Goal: Task Accomplishment & Management: Manage account settings

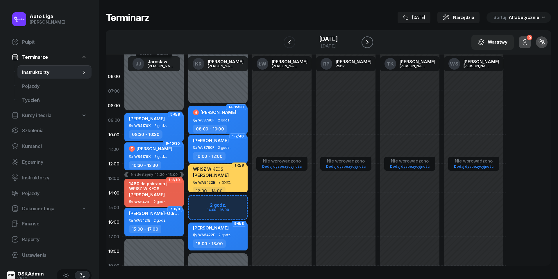
click at [371, 40] on icon "button" at bounding box center [367, 42] width 7 height 7
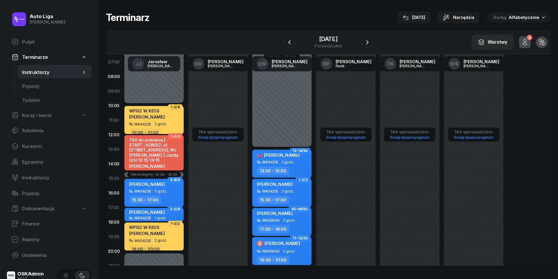
scroll to position [30, 0]
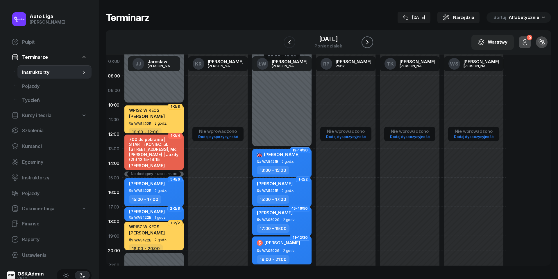
click at [371, 44] on icon "button" at bounding box center [367, 42] width 7 height 7
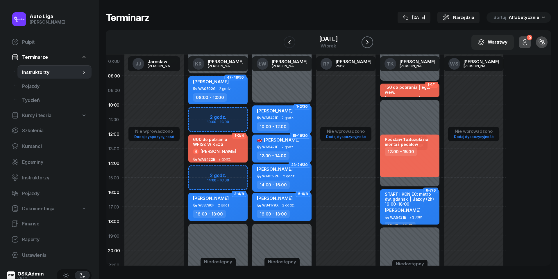
click at [371, 44] on icon "button" at bounding box center [367, 42] width 7 height 7
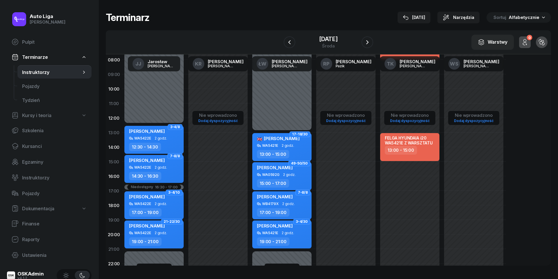
scroll to position [43, 0]
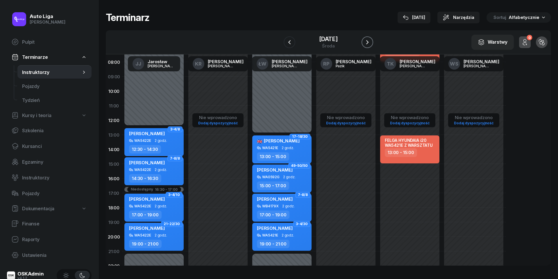
click at [371, 44] on icon "button" at bounding box center [367, 42] width 7 height 7
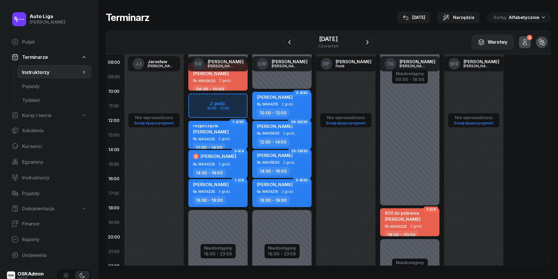
click at [229, 197] on div "16:00 - 18:00" at bounding box center [218, 200] width 51 height 8
select select "16"
select select "18"
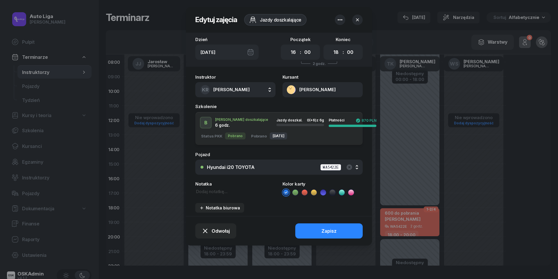
click at [360, 20] on icon "button" at bounding box center [358, 20] width 6 height 6
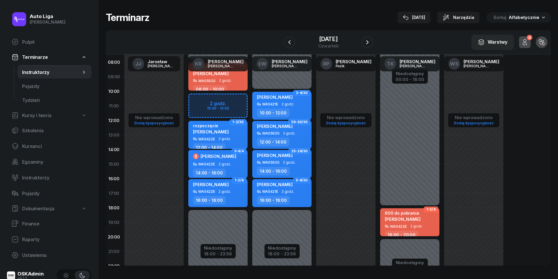
click at [225, 196] on div "16:00 - 18:00" at bounding box center [218, 200] width 51 height 8
select select "16"
select select "18"
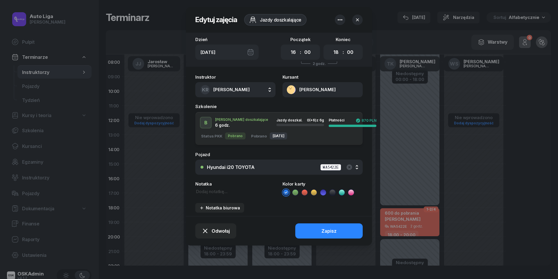
click at [253, 53] on div "[DATE]" at bounding box center [226, 51] width 63 height 15
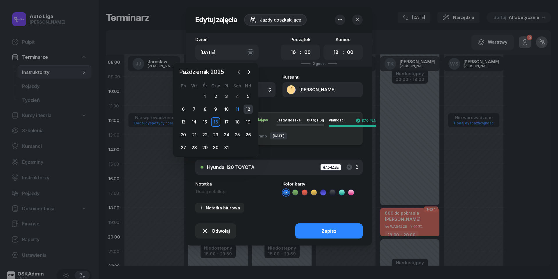
click at [250, 108] on div "12" at bounding box center [248, 108] width 9 height 9
type input "Ndz, [DATE]"
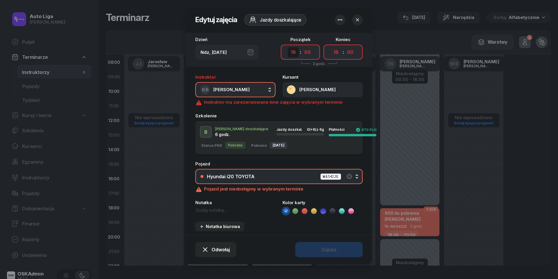
select select "14"
select select "16"
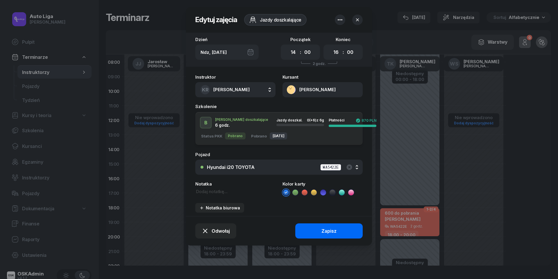
click at [317, 232] on button "Zapisz" at bounding box center [328, 230] width 67 height 15
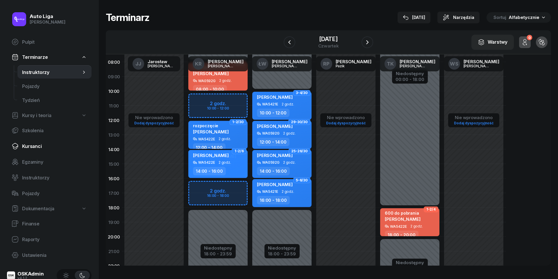
click at [27, 147] on span "Kursanci" at bounding box center [54, 146] width 65 height 6
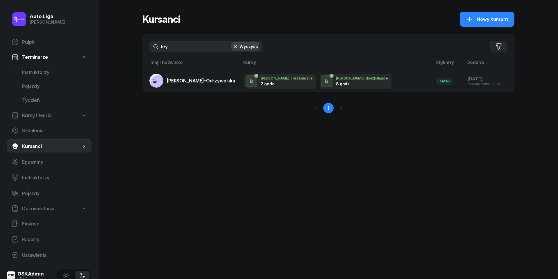
click at [198, 51] on input "ley" at bounding box center [205, 47] width 113 height 12
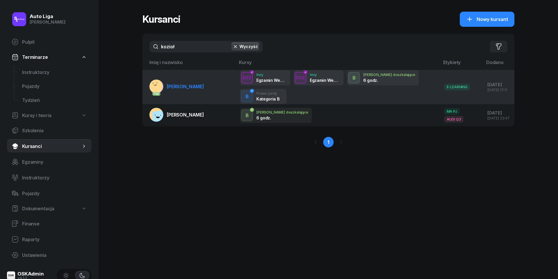
type input "kozioł"
click at [194, 84] on span "[PERSON_NAME]" at bounding box center [185, 86] width 37 height 6
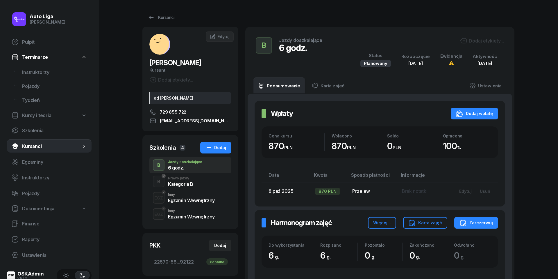
click at [183, 181] on div "Kategoria B" at bounding box center [180, 183] width 25 height 5
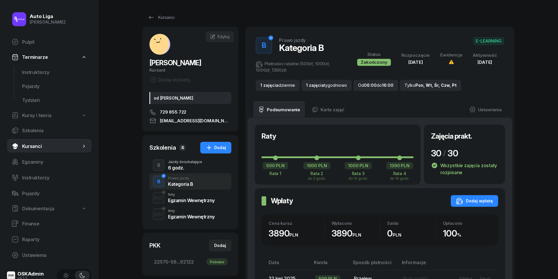
click at [181, 167] on div "6 godz." at bounding box center [185, 167] width 34 height 5
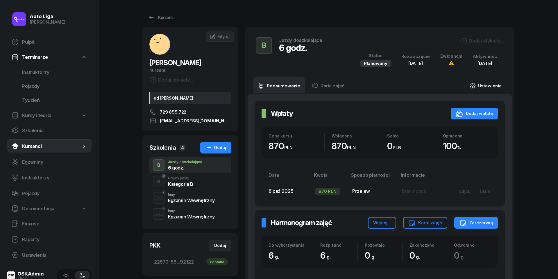
click at [485, 85] on link "Ustawienia" at bounding box center [486, 85] width 42 height 16
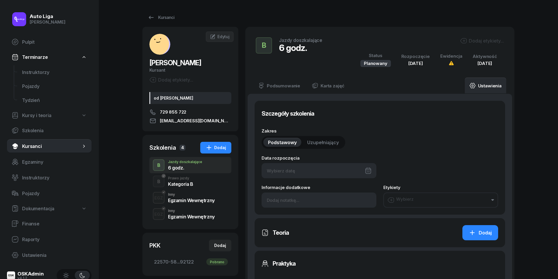
type input "[DATE]"
type input "6"
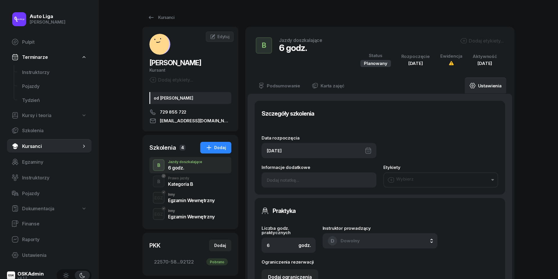
click at [288, 156] on div "[DATE]" at bounding box center [319, 150] width 115 height 15
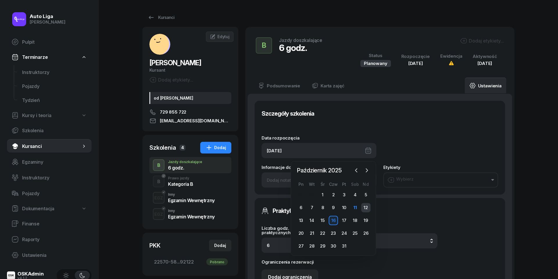
click at [367, 205] on div "12" at bounding box center [365, 207] width 9 height 9
type input "[DATE]"
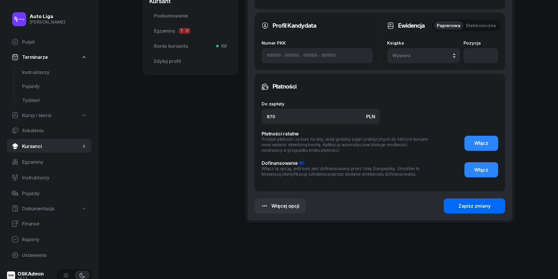
click at [467, 208] on button "Zapisz zmiany" at bounding box center [474, 205] width 61 height 15
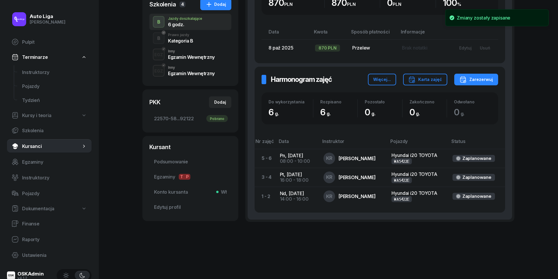
scroll to position [142, 0]
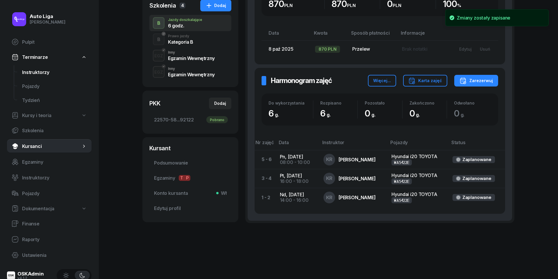
click at [36, 72] on span "Instruktorzy" at bounding box center [54, 73] width 65 height 6
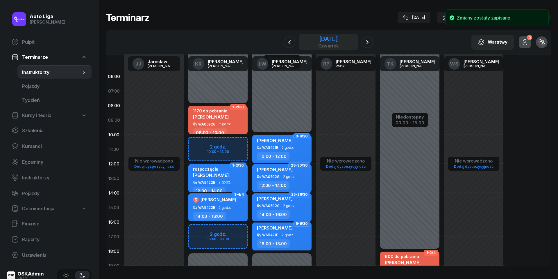
click at [325, 41] on div "[DATE]" at bounding box center [328, 39] width 21 height 6
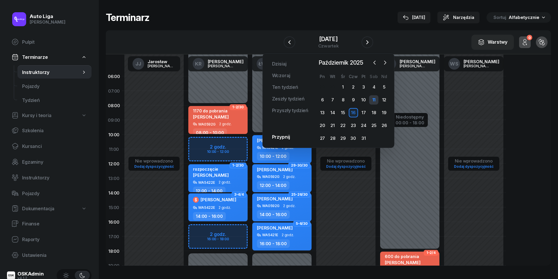
click at [375, 99] on div "11" at bounding box center [373, 99] width 9 height 9
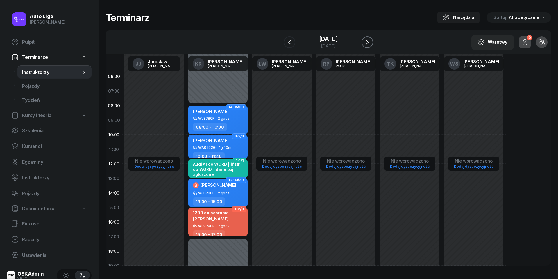
click at [371, 41] on icon "button" at bounding box center [367, 42] width 7 height 7
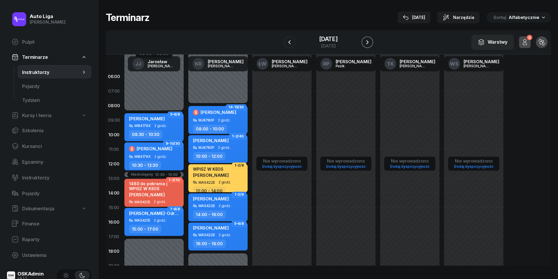
click at [371, 41] on icon "button" at bounding box center [367, 42] width 7 height 7
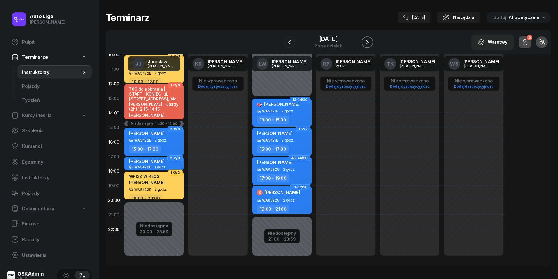
scroll to position [80, 0]
click at [371, 41] on icon "button" at bounding box center [367, 42] width 7 height 7
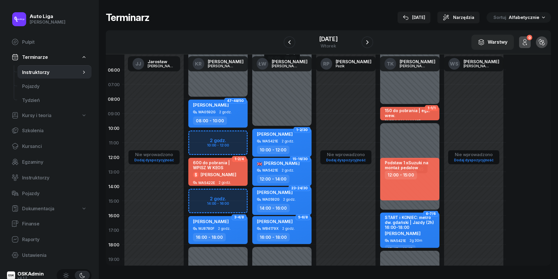
scroll to position [12, 0]
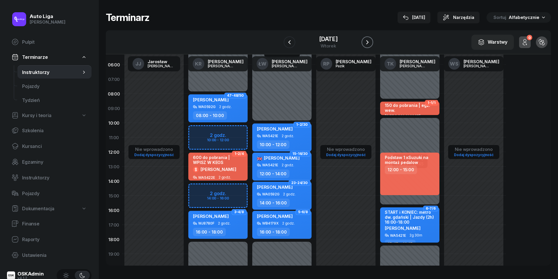
click at [369, 43] on icon "button" at bounding box center [367, 42] width 2 height 4
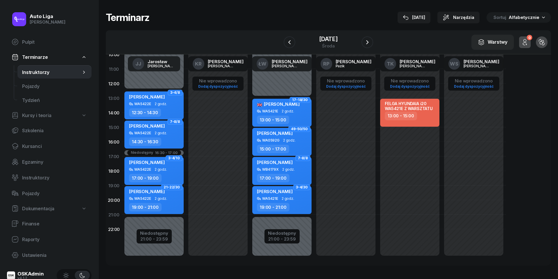
scroll to position [80, 0]
click at [371, 40] on icon "button" at bounding box center [367, 42] width 7 height 7
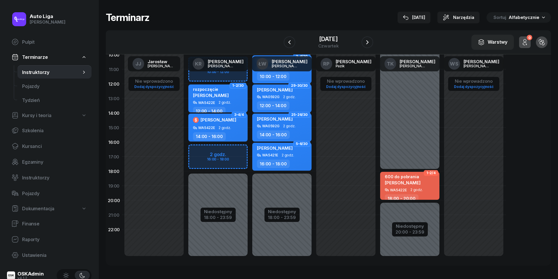
scroll to position [10, 0]
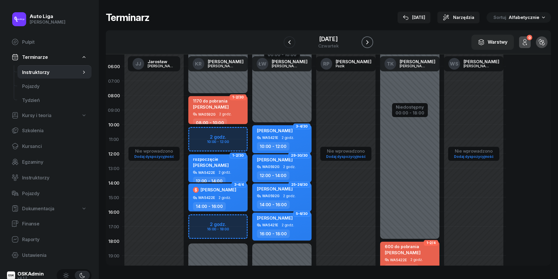
click at [371, 44] on icon "button" at bounding box center [367, 42] width 7 height 7
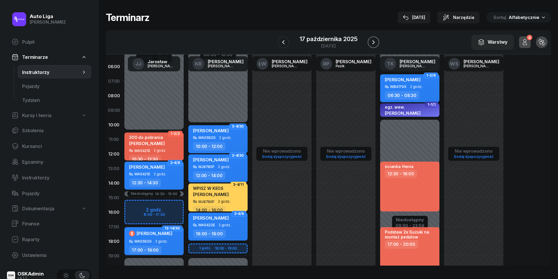
click at [372, 44] on icon "button" at bounding box center [373, 42] width 7 height 7
